Goal: Navigation & Orientation: Find specific page/section

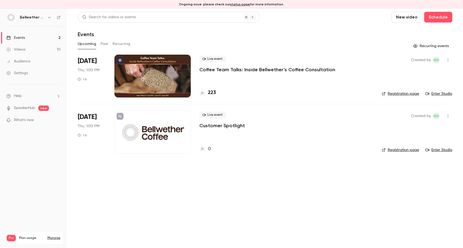
click at [173, 134] on div at bounding box center [152, 132] width 76 height 43
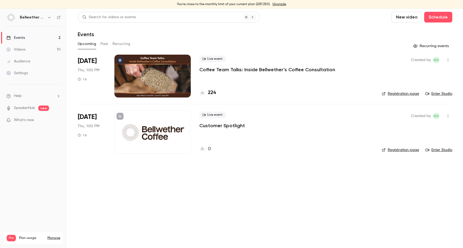
click at [278, 5] on link "Upgrade" at bounding box center [279, 4] width 14 height 4
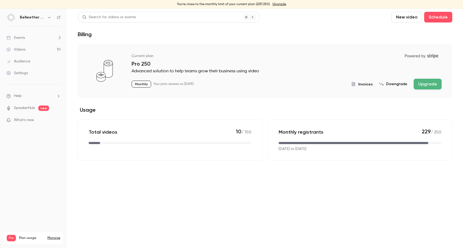
click at [420, 83] on button "Upgrade" at bounding box center [427, 84] width 28 height 11
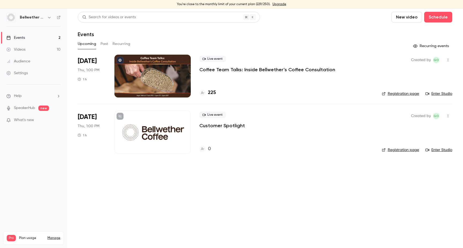
click at [274, 5] on link "Upgrade" at bounding box center [279, 4] width 14 height 4
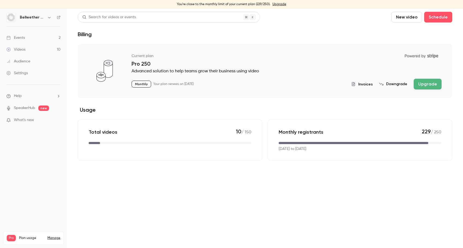
click at [423, 84] on button "Upgrade" at bounding box center [427, 84] width 28 height 11
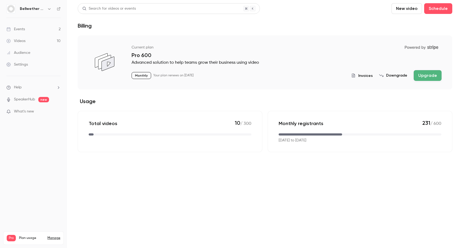
click at [24, 30] on div "Events" at bounding box center [15, 29] width 18 height 5
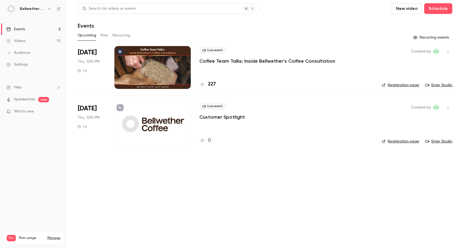
click at [212, 61] on p "Coffee Team Talks: Inside Bellwether’s Coffee Consultation" at bounding box center [267, 61] width 136 height 6
click at [251, 59] on p "Coffee Team Talks: Inside Bellwether’s Coffee Consultation" at bounding box center [267, 61] width 136 height 6
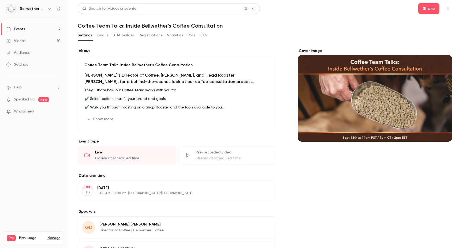
click at [155, 35] on button "Registrations" at bounding box center [150, 35] width 24 height 9
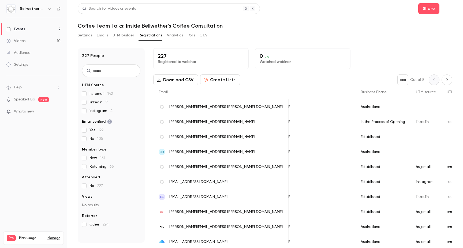
click at [416, 94] on span "UTM source" at bounding box center [426, 92] width 20 height 4
click at [416, 92] on span "UTM source" at bounding box center [426, 92] width 20 height 4
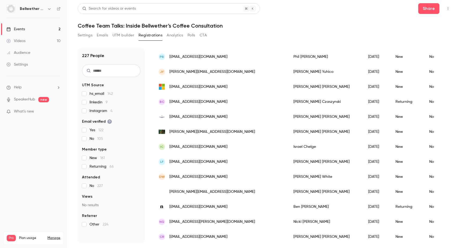
scroll to position [606, 0]
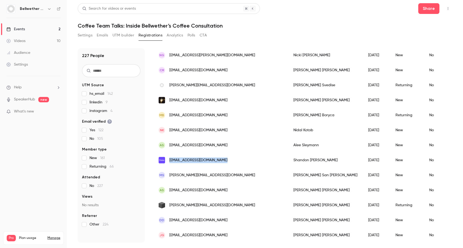
drag, startPoint x: 225, startPoint y: 160, endPoint x: 169, endPoint y: 162, distance: 55.7
click at [169, 162] on div "murphyscoffee@protonmail.com" at bounding box center [220, 160] width 135 height 15
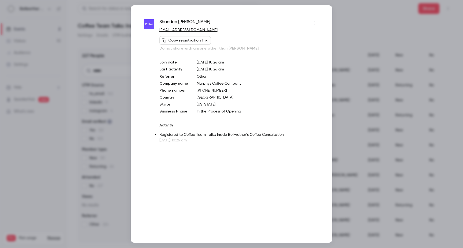
click at [339, 9] on div at bounding box center [231, 124] width 463 height 248
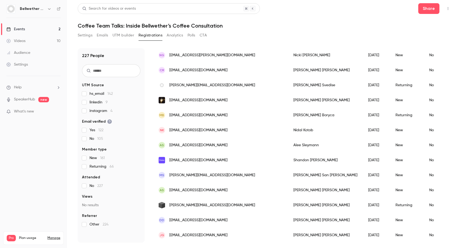
click at [26, 29] on link "Events 2" at bounding box center [33, 29] width 67 height 12
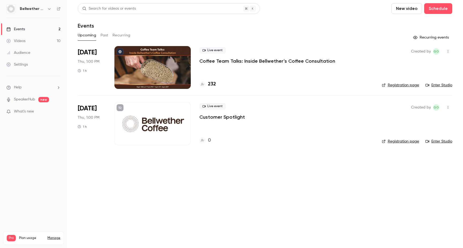
click at [237, 59] on p "Coffee Team Talks: Inside Bellwether’s Coffee Consultation" at bounding box center [267, 61] width 136 height 6
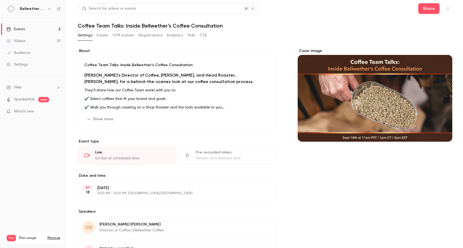
click at [26, 45] on link "Videos 10" at bounding box center [33, 41] width 67 height 12
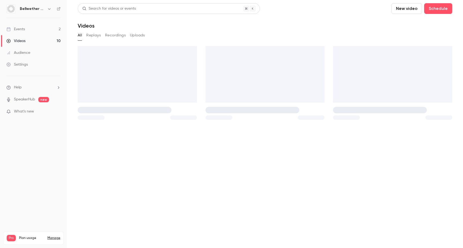
click at [31, 31] on link "Events 2" at bounding box center [33, 29] width 67 height 12
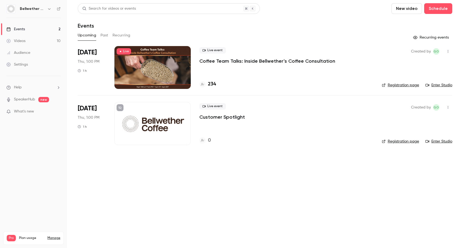
click at [209, 64] on div "Live event Coffee Team Talks: Inside Bellwether’s Coffee Consultation 234" at bounding box center [286, 67] width 174 height 43
click at [397, 84] on link "Registration page" at bounding box center [400, 84] width 37 height 5
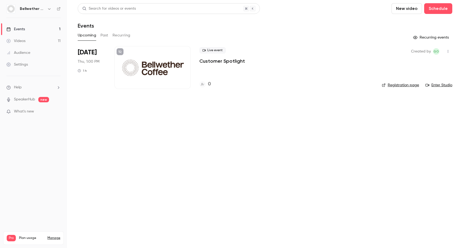
click at [32, 41] on link "Videos 11" at bounding box center [33, 41] width 67 height 12
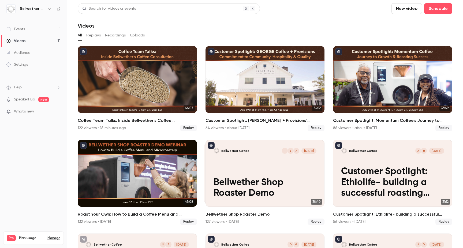
click at [30, 31] on link "Events 1" at bounding box center [33, 29] width 67 height 12
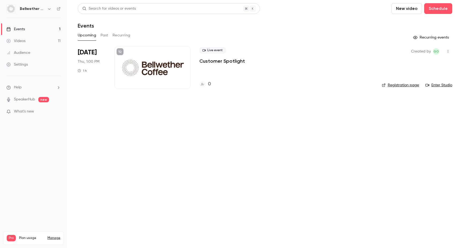
click at [26, 41] on link "Videos 11" at bounding box center [33, 41] width 67 height 12
